Goal: Information Seeking & Learning: Learn about a topic

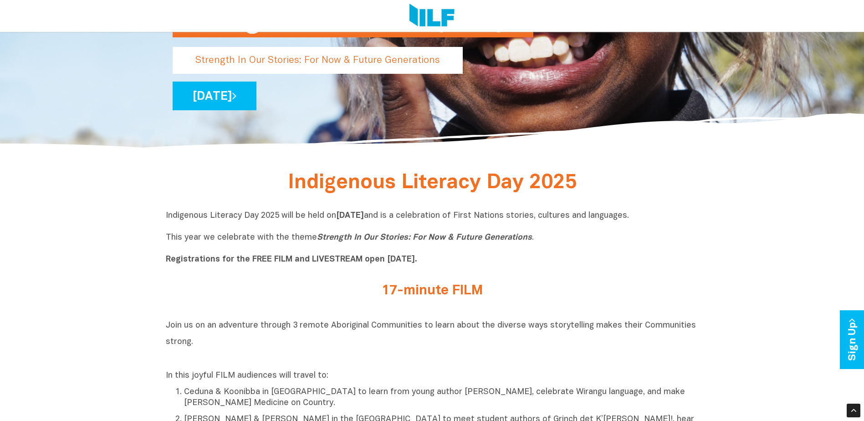
scroll to position [273, 0]
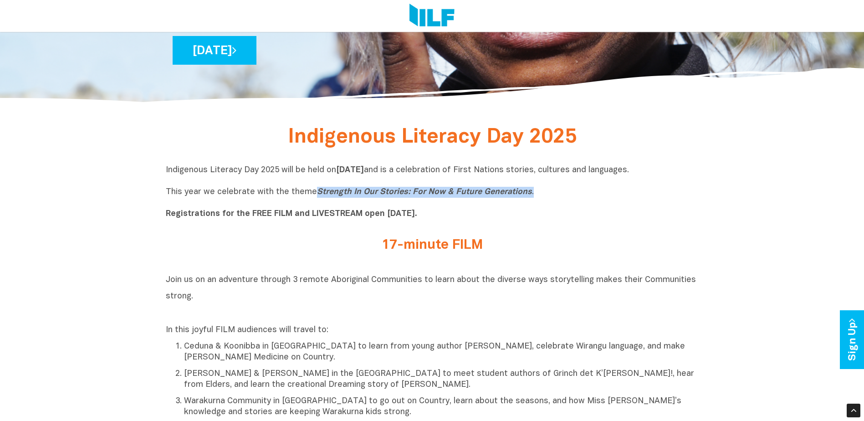
drag, startPoint x: 534, startPoint y: 193, endPoint x: 313, endPoint y: 197, distance: 221.0
click at [313, 197] on p "Indigenous Literacy Day 2025 will be held [DATE][DATE] and is a celebration of …" at bounding box center [432, 192] width 533 height 55
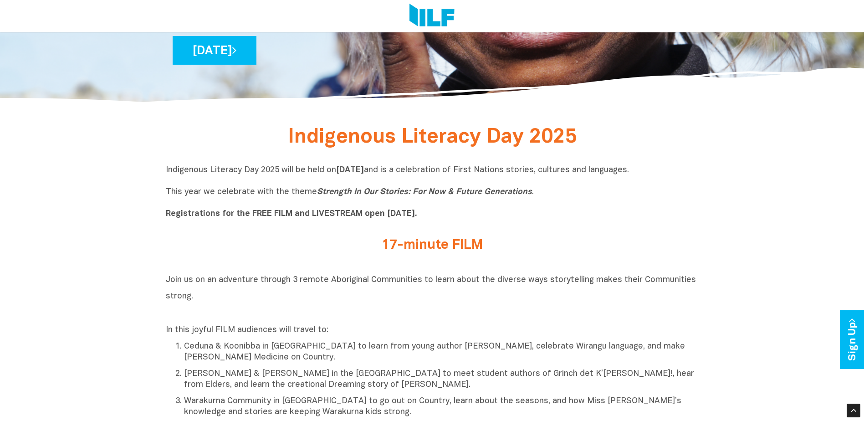
drag, startPoint x: 313, startPoint y: 197, endPoint x: 487, endPoint y: 233, distance: 177.7
click at [487, 233] on div "17-minute FILM" at bounding box center [432, 247] width 533 height 33
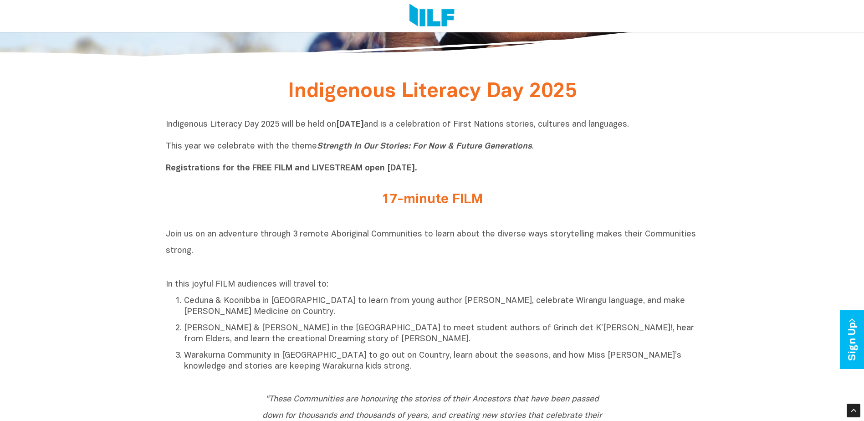
scroll to position [228, 0]
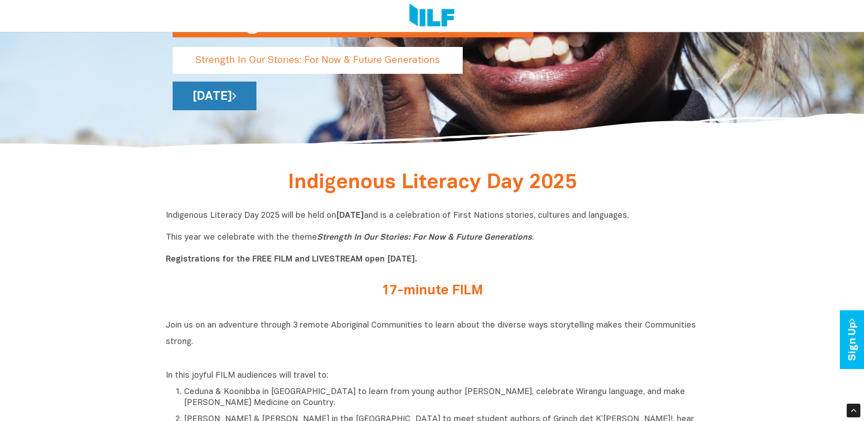
click at [257, 87] on link "[DATE]" at bounding box center [215, 96] width 84 height 29
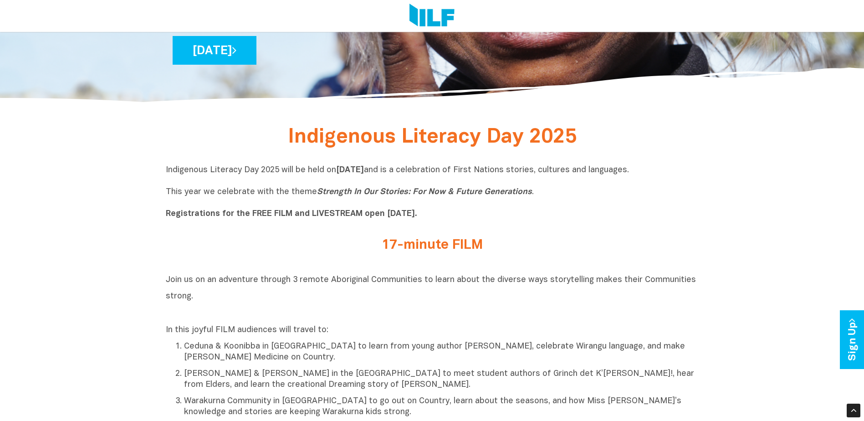
scroll to position [319, 0]
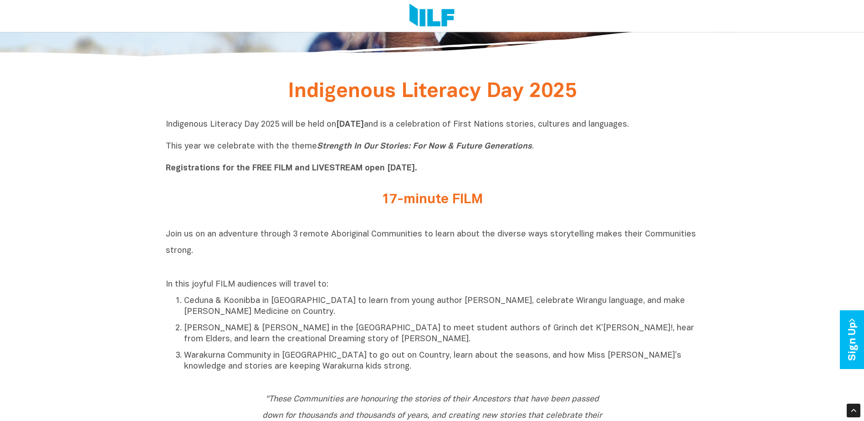
click at [440, 200] on h2 "17-minute FILM" at bounding box center [433, 199] width 342 height 15
click at [217, 165] on b "Registrations for the FREE FILM and LIVESTREAM open [DATE]." at bounding box center [292, 168] width 252 height 8
click at [185, 170] on b "Registrations for the FREE FILM and LIVESTREAM open [DATE]." at bounding box center [292, 168] width 252 height 8
click at [313, 170] on b "Registrations for the FREE FILM and LIVESTREAM open [DATE]." at bounding box center [292, 168] width 252 height 8
click at [388, 167] on b "Registrations for the FREE FILM and LIVESTREAM open [DATE]." at bounding box center [292, 168] width 252 height 8
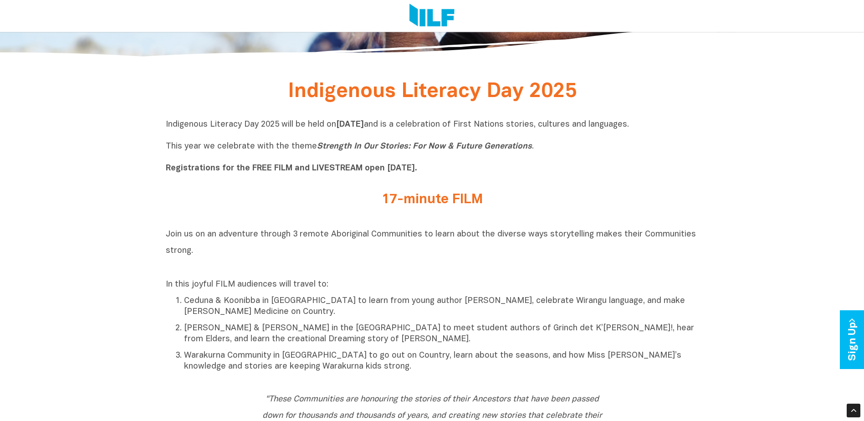
drag, startPoint x: 388, startPoint y: 167, endPoint x: 431, endPoint y: 147, distance: 47.9
click at [446, 169] on p "Indigenous Literacy Day 2025 will be held [DATE][DATE] and is a celebration of …" at bounding box center [432, 146] width 533 height 55
click at [426, 132] on p "Indigenous Literacy Day 2025 will be held [DATE][DATE] and is a celebration of …" at bounding box center [432, 146] width 533 height 55
click at [364, 124] on b "[DATE]" at bounding box center [350, 125] width 28 height 8
click at [362, 172] on b "Registrations for the FREE FILM and LIVESTREAM open [DATE]." at bounding box center [292, 168] width 252 height 8
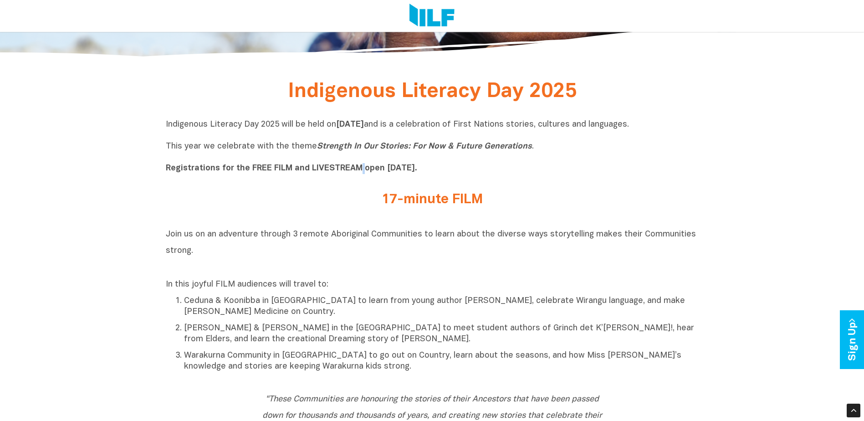
scroll to position [547, 0]
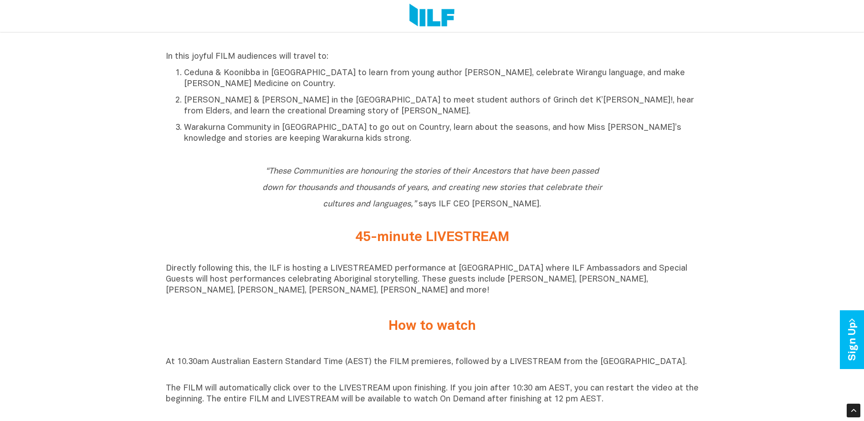
click at [402, 241] on h2 "45-minute LIVESTREAM" at bounding box center [433, 237] width 342 height 15
click at [496, 244] on h2 "45-minute LIVESTREAM" at bounding box center [433, 237] width 342 height 15
drag, startPoint x: 496, startPoint y: 244, endPoint x: 334, endPoint y: 236, distance: 161.9
click at [332, 239] on h2 "45-minute LIVESTREAM" at bounding box center [433, 237] width 342 height 15
click at [355, 178] on icon "“These Communities are honouring the stories of their Ancestors that have been …" at bounding box center [432, 188] width 340 height 41
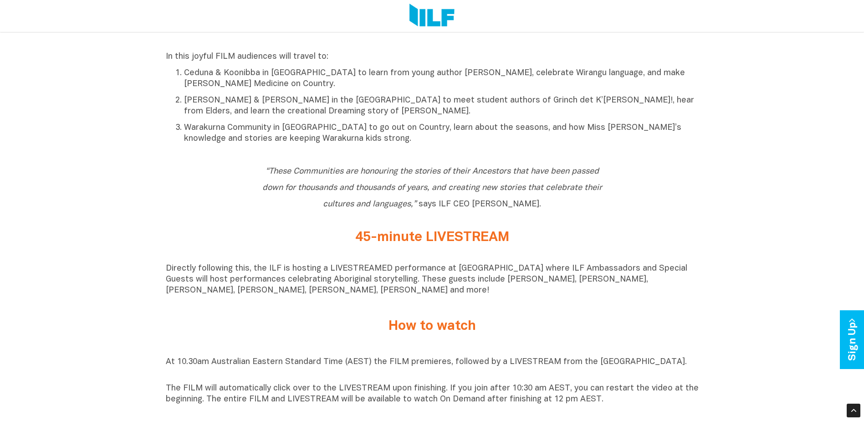
click at [435, 328] on h2 "How to watch" at bounding box center [433, 326] width 342 height 15
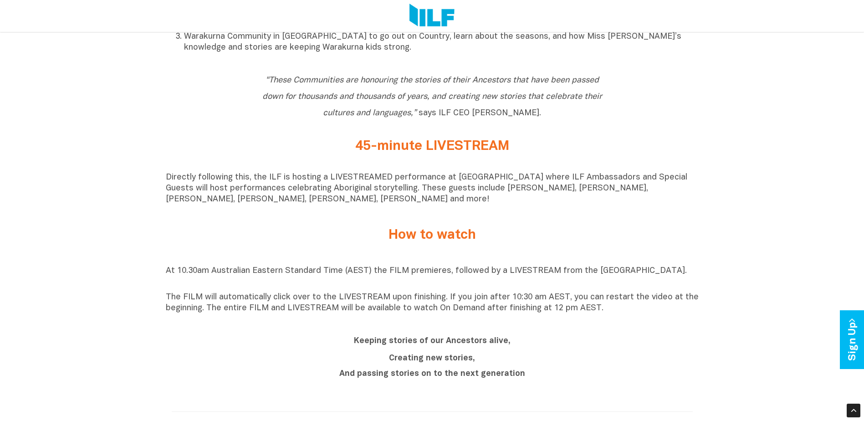
scroll to position [729, 0]
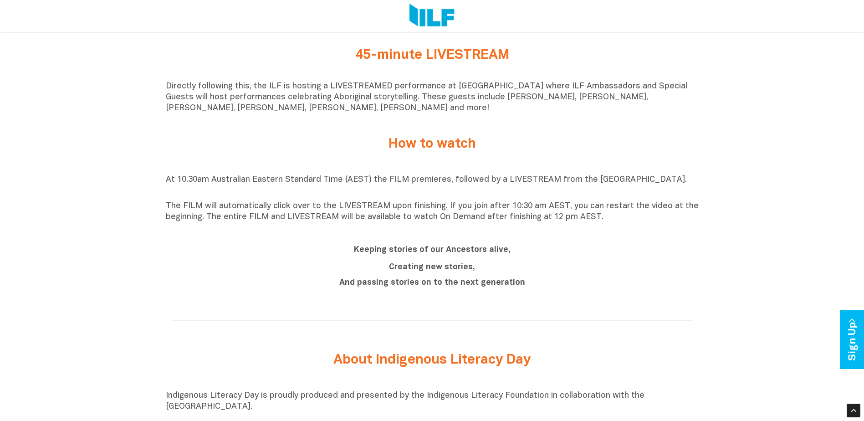
click at [184, 178] on div "At 10.30am Australian Eastern Standard Time (AEST) the FILM premieres, followed…" at bounding box center [432, 198] width 533 height 57
drag, startPoint x: 184, startPoint y: 178, endPoint x: 256, endPoint y: 175, distance: 72.1
click at [254, 169] on div "At 10.30am Australian Eastern Standard Time (AEST) the FILM premieres, followed…" at bounding box center [432, 198] width 533 height 71
click at [277, 242] on div "Keeping stories of our Ancestors alive, Creating new stories, And passing stori…" at bounding box center [432, 267] width 533 height 66
click at [393, 178] on p "At 10.30am Australian Eastern Standard Time (AEST) the FILM premieres, followed…" at bounding box center [432, 186] width 533 height 22
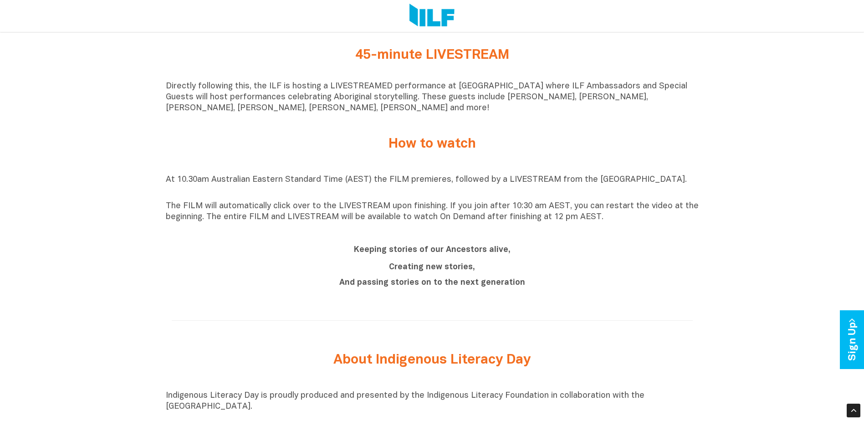
click at [444, 242] on div "Keeping stories of our Ancestors alive, Creating new stories, And passing stori…" at bounding box center [432, 267] width 533 height 66
click at [520, 181] on p "At 10.30am Australian Eastern Standard Time (AEST) the FILM premieres, followed…" at bounding box center [432, 186] width 533 height 22
click at [536, 222] on p "The FILM will automatically click over to the LIVESTREAM upon finishing. If you…" at bounding box center [432, 212] width 533 height 22
drag, startPoint x: 536, startPoint y: 222, endPoint x: 614, endPoint y: 251, distance: 83.5
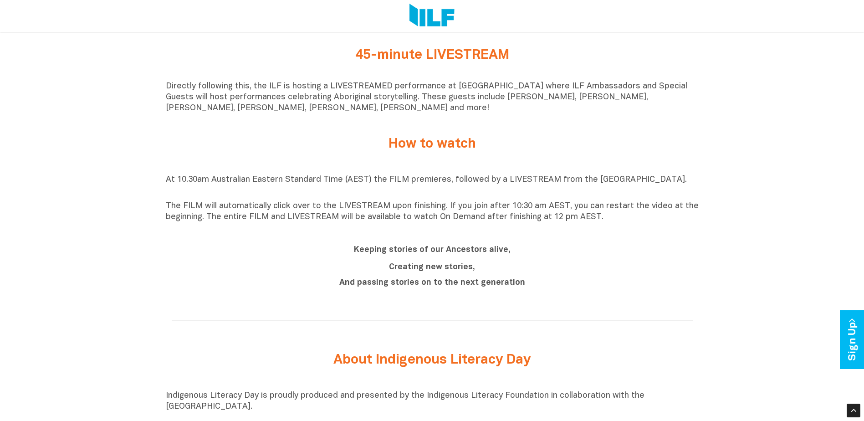
click at [614, 251] on div "Keeping stories of our Ancestors alive, Creating new stories, And passing stori…" at bounding box center [432, 267] width 533 height 52
click at [417, 287] on b "And passing stories on to the next generation" at bounding box center [432, 283] width 186 height 8
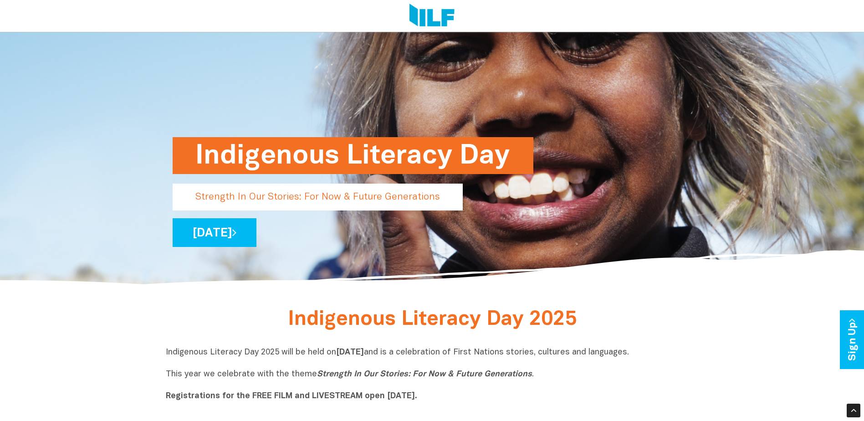
scroll to position [0, 0]
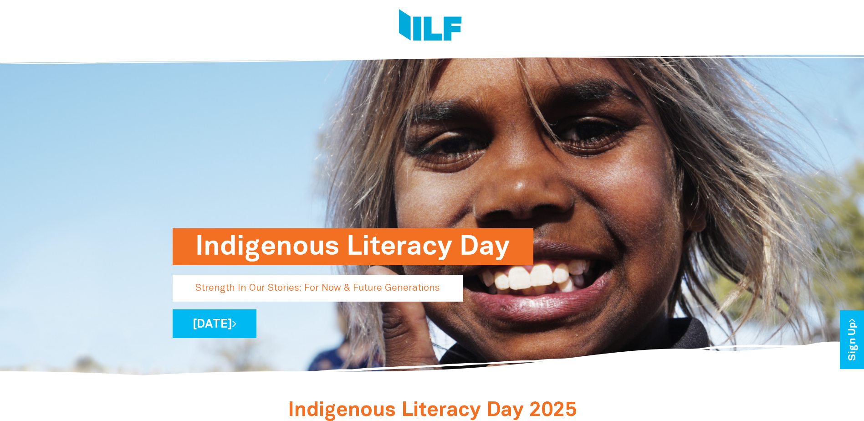
click at [434, 25] on img at bounding box center [430, 26] width 63 height 34
